Goal: Register for event/course

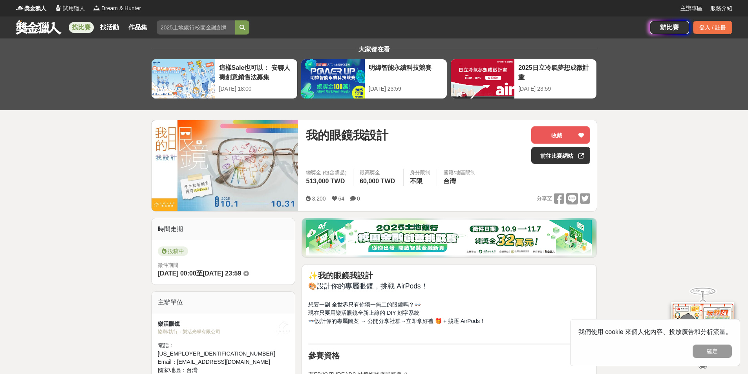
click at [423, 155] on div "我的眼鏡我設計" at bounding box center [415, 145] width 219 height 38
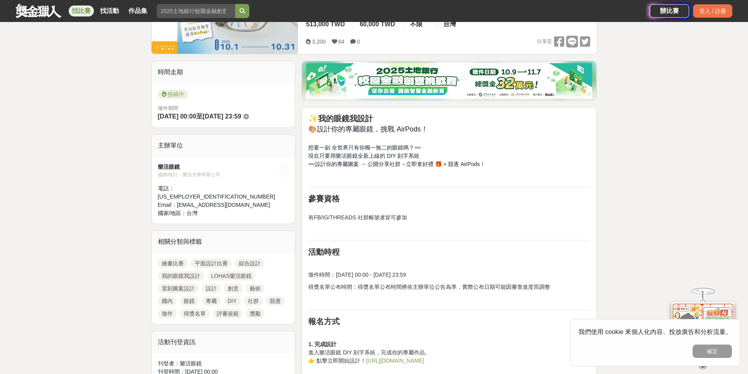
scroll to position [39, 0]
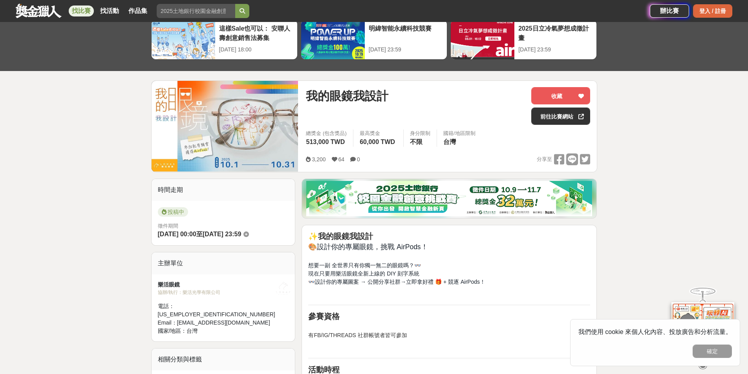
click at [705, 13] on div "登入 / 註冊" at bounding box center [712, 10] width 39 height 13
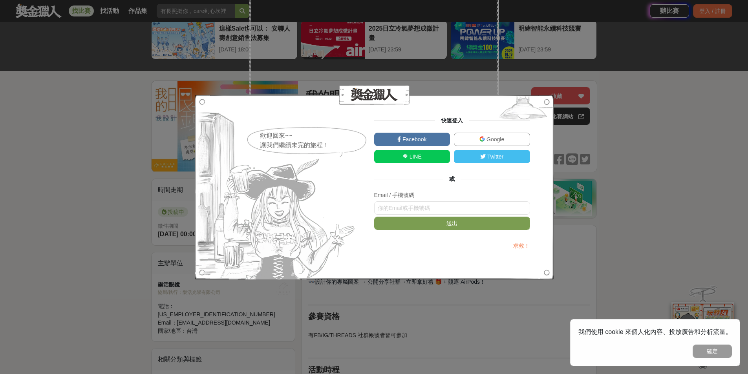
click at [509, 140] on link "Google" at bounding box center [492, 139] width 76 height 13
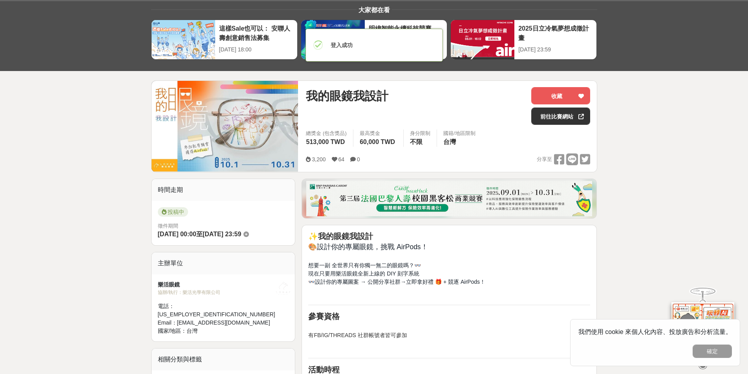
scroll to position [0, 0]
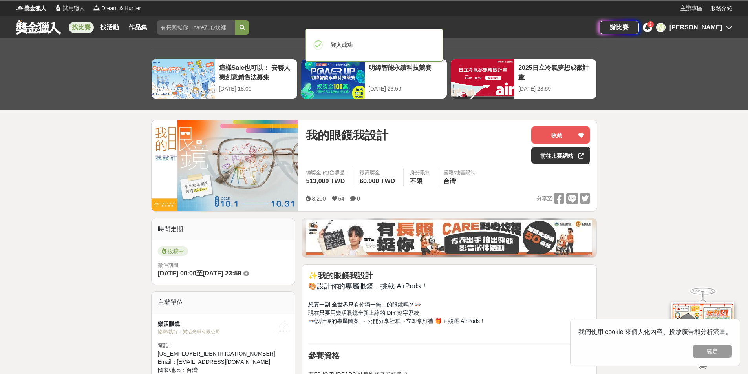
click at [472, 157] on div "我的眼鏡我設計" at bounding box center [415, 145] width 219 height 38
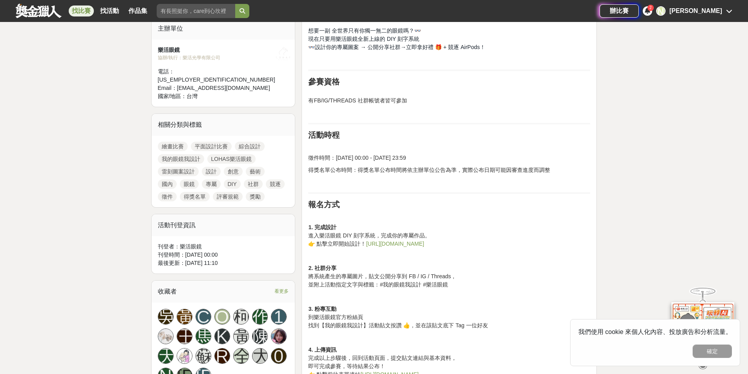
scroll to position [236, 0]
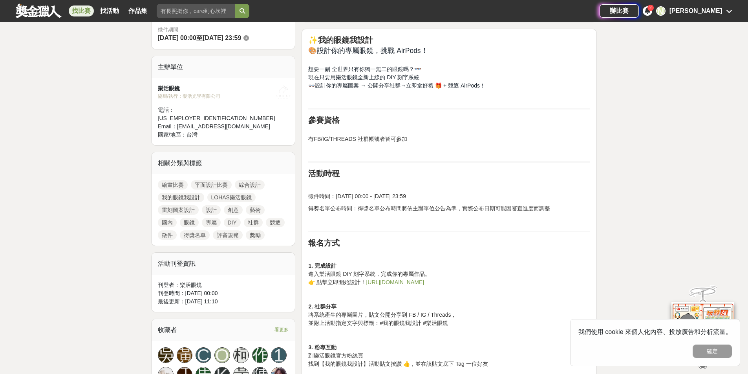
click at [445, 134] on p "有FB/IG/THREADS 社群帳號者皆可參加" at bounding box center [449, 135] width 282 height 16
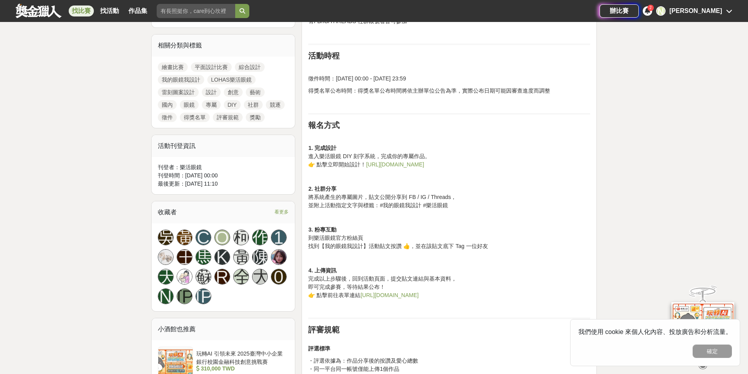
click at [460, 170] on div "✨ 我的眼鏡我設計 🎨 設計你的專屬眼鏡，挑戰 AirPods！ 想要一副 全世界只有你獨一無二的眼鏡嗎？👓 現在只要用樂活眼鏡全新上線的 DIY 刻字系統 …" at bounding box center [449, 349] width 282 height 862
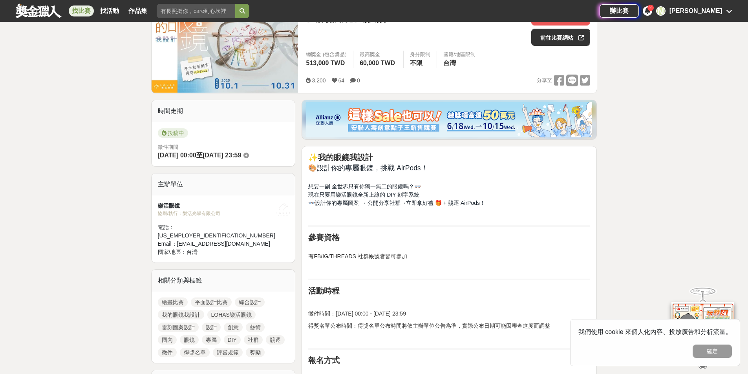
scroll to position [39, 0]
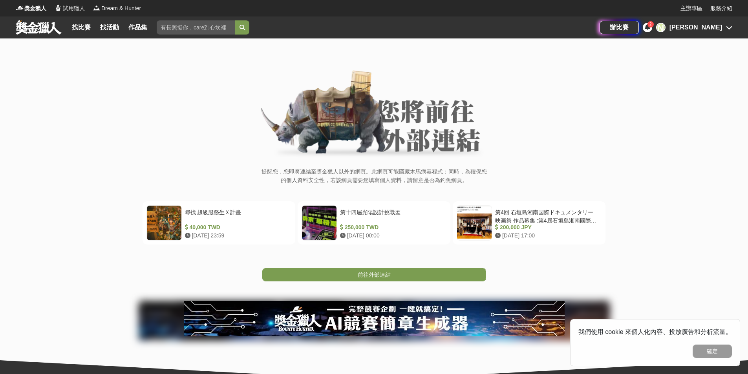
click at [386, 267] on div "前往外部連結" at bounding box center [374, 263] width 748 height 37
click at [393, 268] on link "前往外部連結" at bounding box center [374, 274] width 224 height 13
